Goal: Task Accomplishment & Management: Complete application form

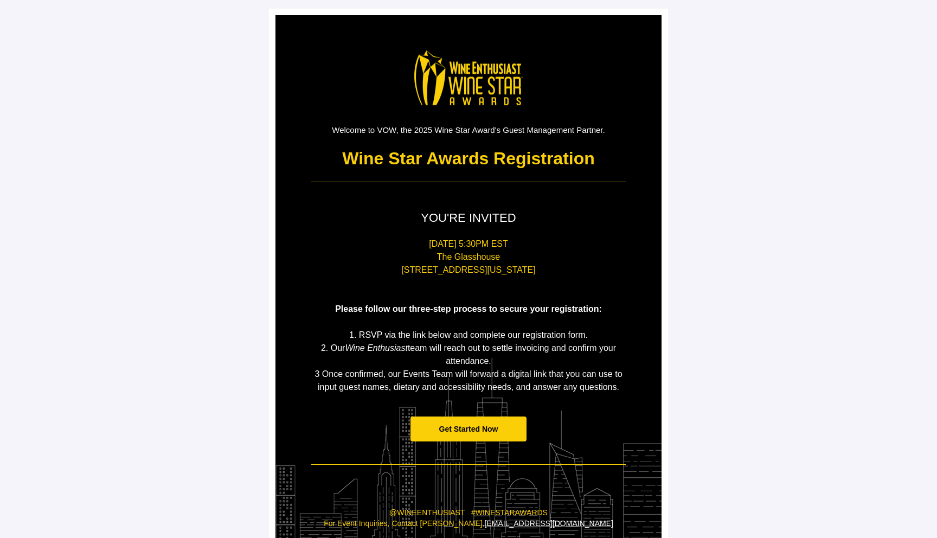
click at [458, 420] on span "Get Started Now" at bounding box center [469, 429] width 117 height 25
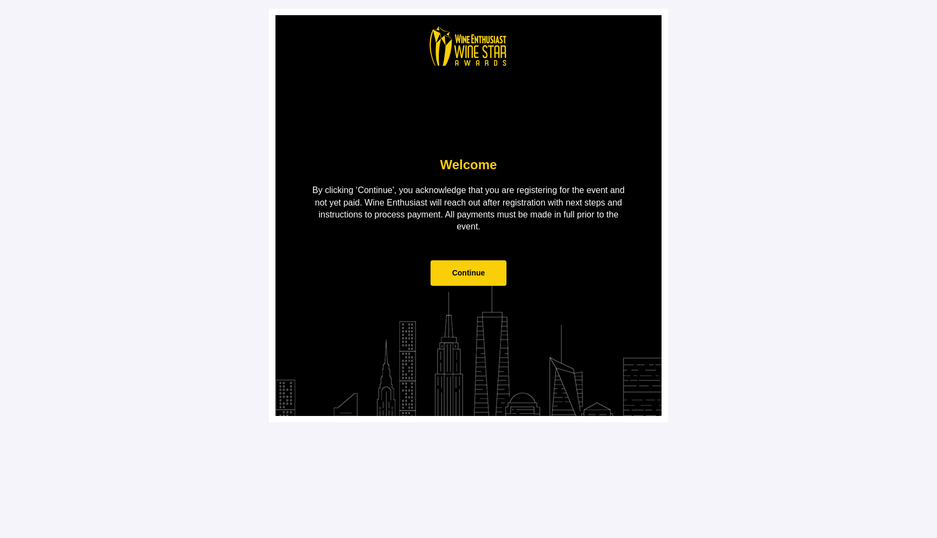
click at [474, 276] on span "Continue" at bounding box center [468, 272] width 33 height 9
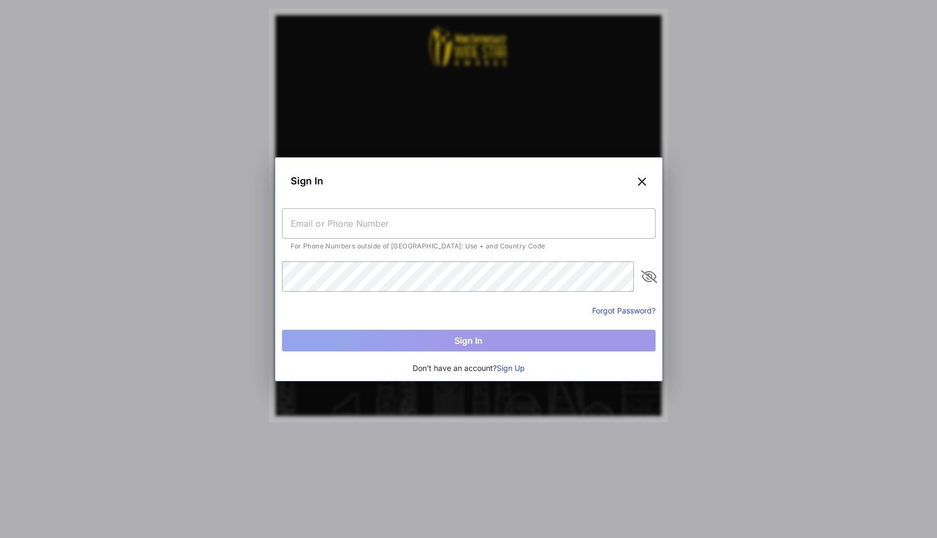
click at [641, 180] on icon at bounding box center [642, 181] width 10 height 16
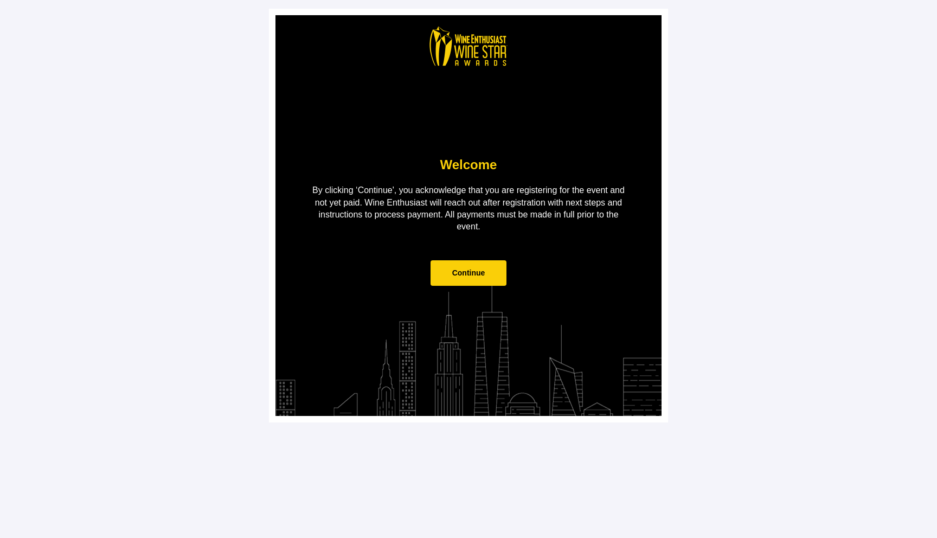
click at [468, 276] on span "Continue" at bounding box center [468, 272] width 33 height 9
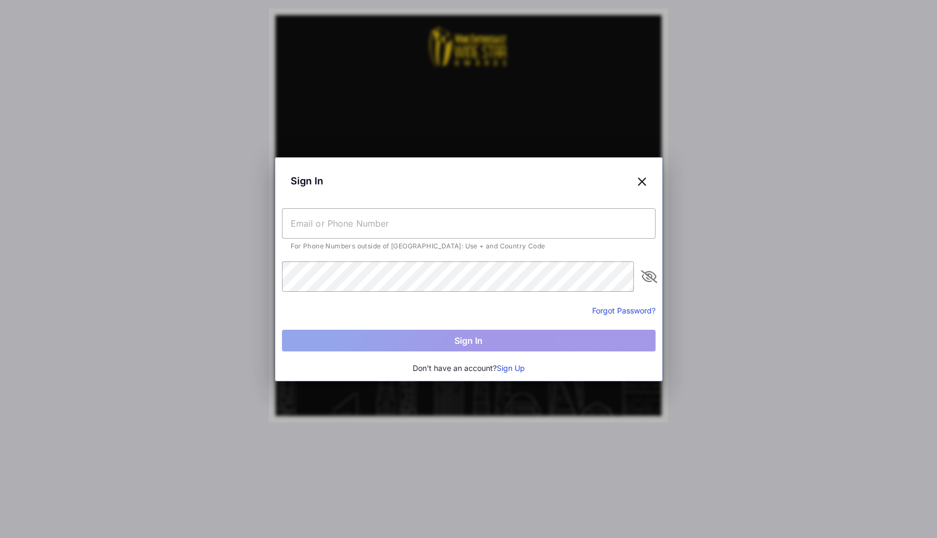
click at [641, 179] on icon at bounding box center [642, 181] width 10 height 16
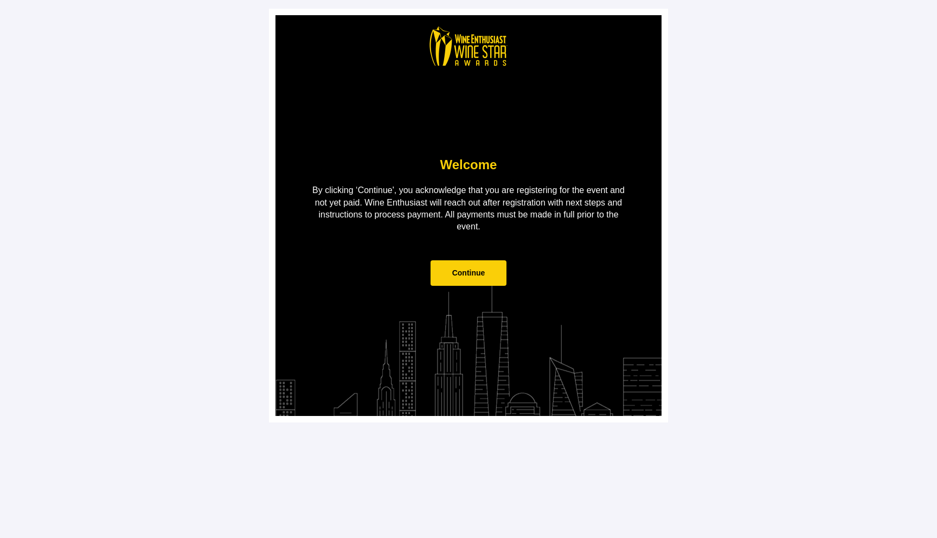
click at [486, 271] on span "Continue" at bounding box center [469, 272] width 76 height 25
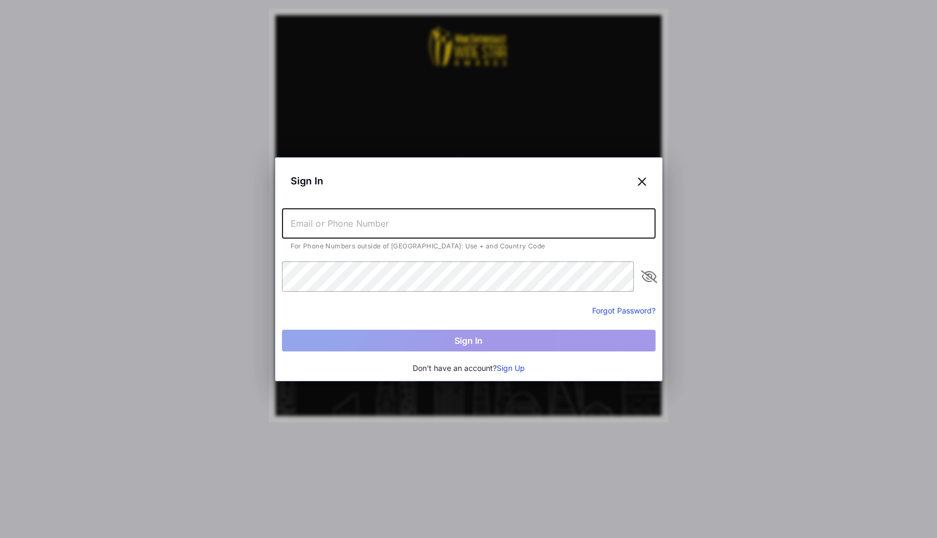
click at [443, 228] on input "text" at bounding box center [469, 223] width 374 height 30
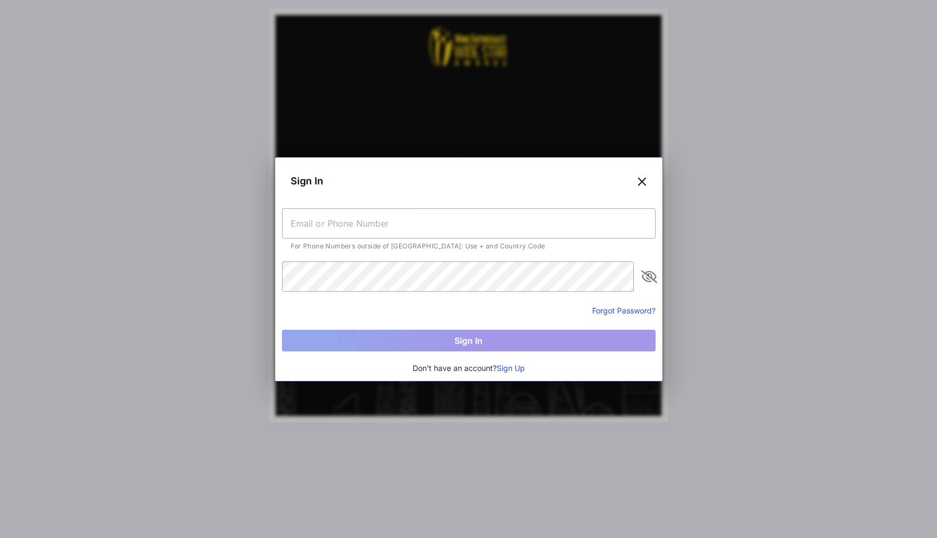
type input "[EMAIL_ADDRESS][DOMAIN_NAME]"
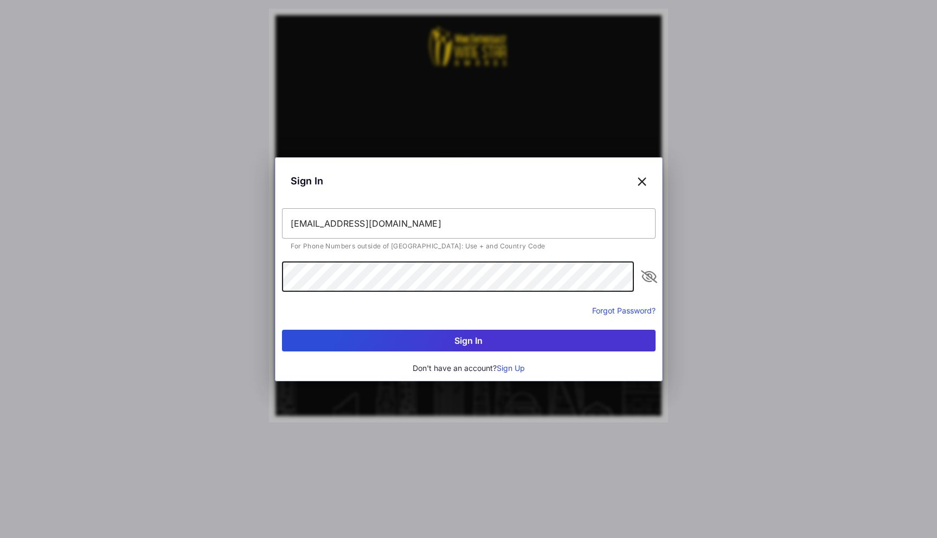
click at [567, 341] on button "Sign In" at bounding box center [469, 341] width 374 height 22
